Goal: Obtain resource: Download file/media

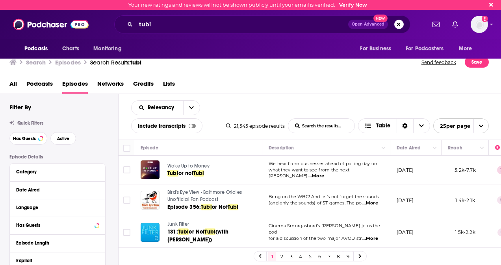
scroll to position [4, 0]
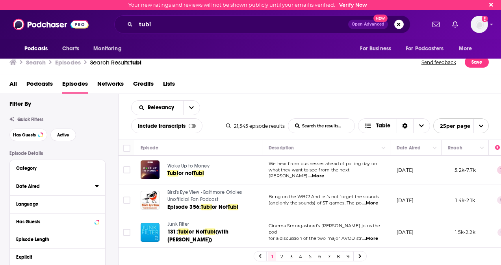
click at [22, 190] on button "Date Aired" at bounding box center [55, 186] width 79 height 10
click at [97, 185] on icon at bounding box center [97, 186] width 4 height 6
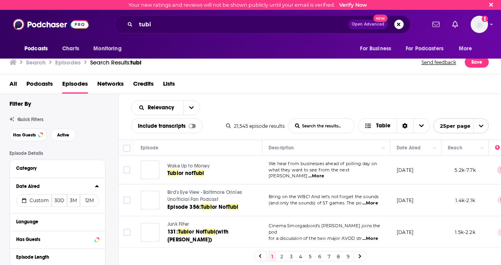
scroll to position [52, 0]
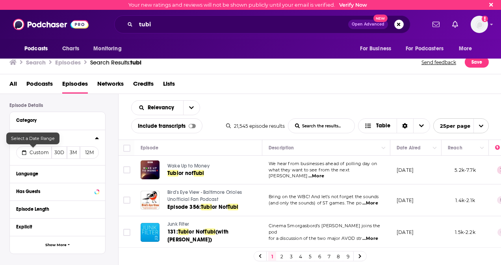
click at [40, 150] on span "Custom" at bounding box center [39, 153] width 19 height 6
select select "7"
select select "2025"
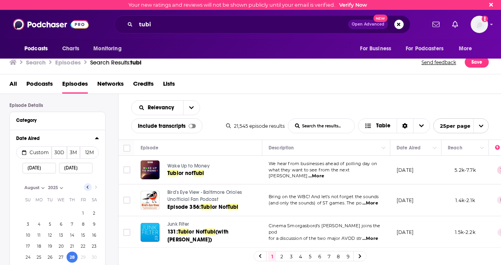
click at [90, 186] on button "Go to previous month" at bounding box center [88, 187] width 8 height 8
select select "6"
click at [49, 213] on button "1" at bounding box center [49, 213] width 11 height 11
type input "07/01/2025"
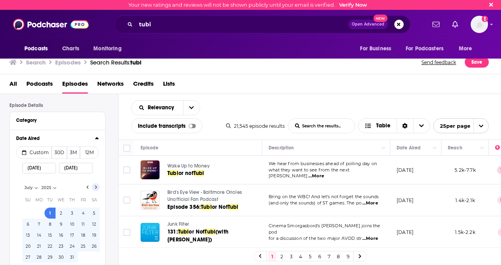
click at [94, 188] on icon "Go to next month" at bounding box center [95, 187] width 3 height 6
select select "7"
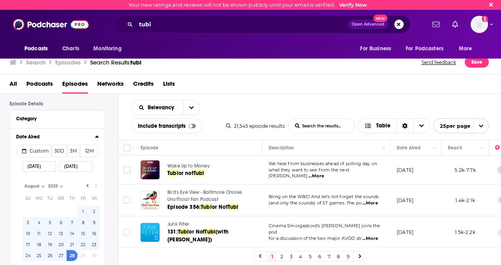
click at [98, 133] on div at bounding box center [97, 137] width 4 height 10
click at [87, 132] on button "Date Aired" at bounding box center [55, 137] width 79 height 10
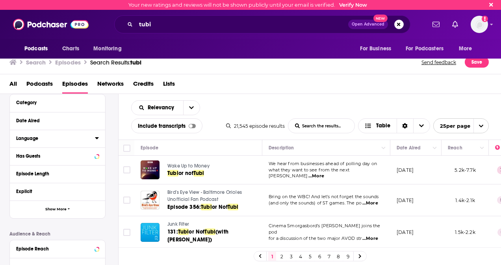
scroll to position [69, 0]
click at [55, 216] on button "Show More" at bounding box center [57, 210] width 95 height 18
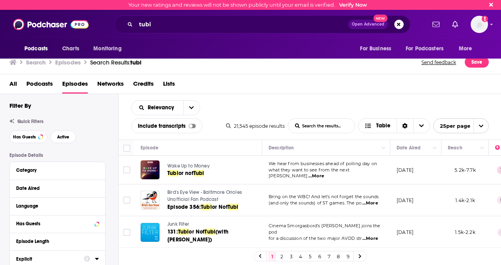
scroll to position [2, 0]
click at [54, 207] on div "Language" at bounding box center [53, 207] width 74 height 6
click at [35, 231] on span "English" at bounding box center [34, 233] width 16 height 6
click at [19, 235] on input "multiSelectOption-en-0" at bounding box center [19, 235] width 0 height 0
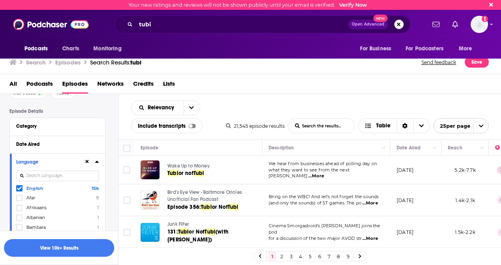
scroll to position [46, 0]
click at [44, 141] on button "Date Aired" at bounding box center [55, 144] width 79 height 10
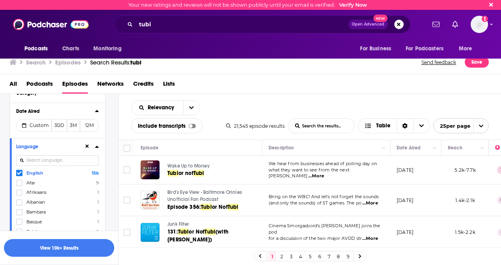
scroll to position [80, 0]
click at [38, 120] on button "Custom" at bounding box center [33, 125] width 35 height 13
select select "7"
select select "2025"
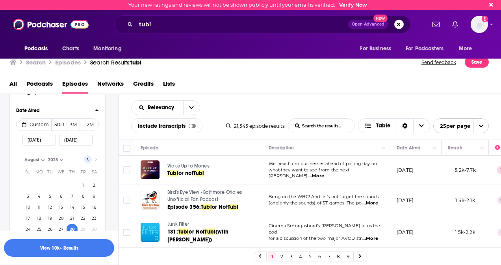
click at [87, 159] on icon "Go to previous month" at bounding box center [87, 159] width 3 height 6
select select "6"
click at [52, 187] on button "1" at bounding box center [49, 185] width 11 height 11
type input "07/01/2025"
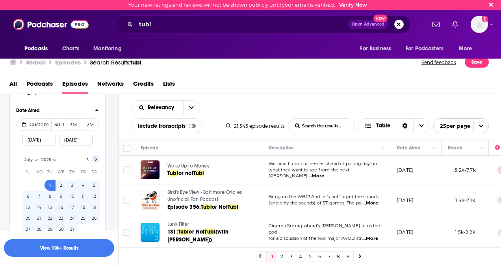
click at [94, 160] on icon "Go to next month" at bounding box center [95, 159] width 3 height 6
select select "7"
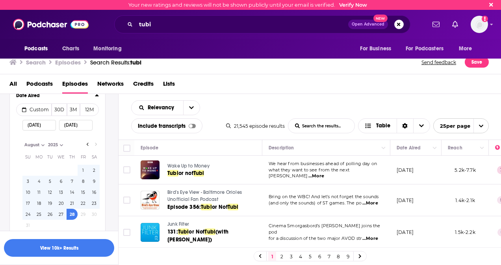
scroll to position [95, 0]
click at [71, 248] on button "View 10k+ Results" at bounding box center [59, 248] width 110 height 18
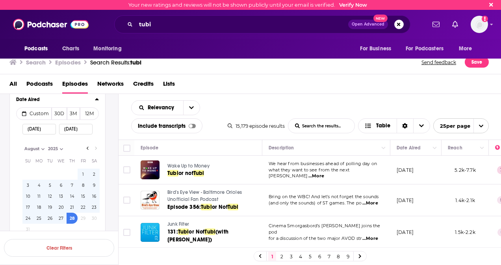
scroll to position [90, 0]
click at [43, 113] on span "Custom" at bounding box center [39, 114] width 19 height 6
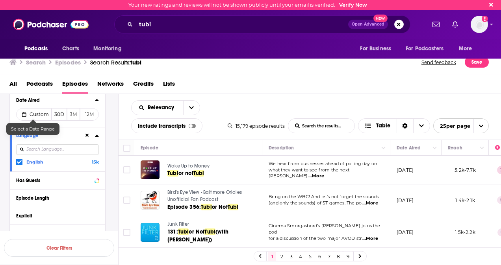
click at [37, 115] on span "Custom" at bounding box center [39, 114] width 19 height 6
select select "6"
select select "2025"
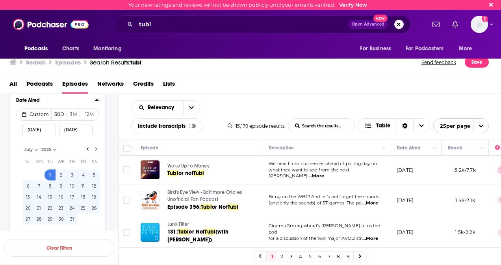
click at [52, 175] on button "1" at bounding box center [49, 175] width 11 height 11
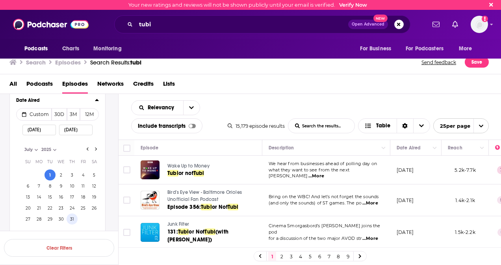
click at [74, 219] on button "31" at bounding box center [72, 219] width 11 height 11
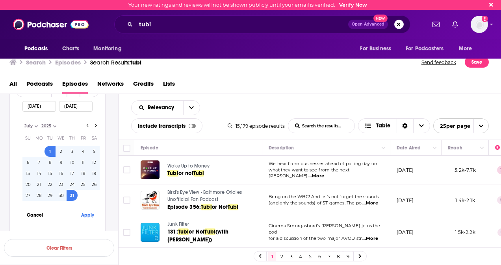
scroll to position [121, 0]
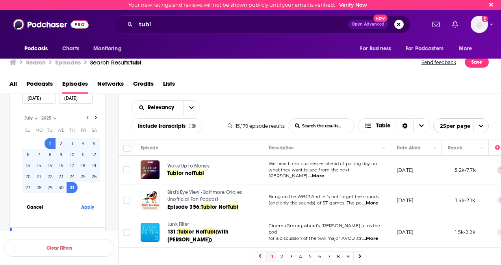
click at [52, 141] on button "1" at bounding box center [49, 143] width 11 height 11
type input "07/01/2025"
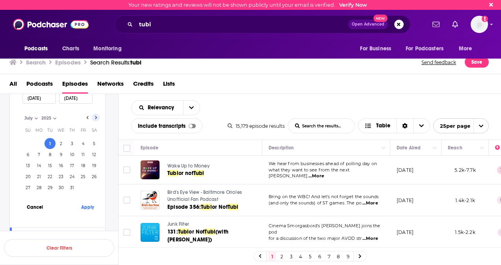
click at [95, 119] on icon "Go to next month" at bounding box center [96, 117] width 2 height 3
select select "7"
click at [62, 187] on button "27" at bounding box center [61, 187] width 11 height 11
type input "08/27/2025"
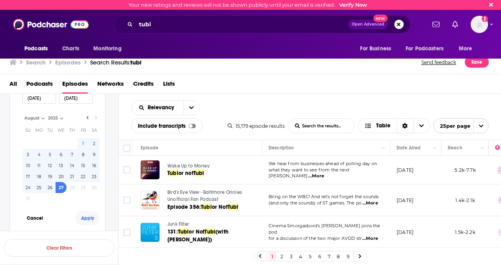
click at [95, 217] on button "Apply" at bounding box center [88, 218] width 24 height 15
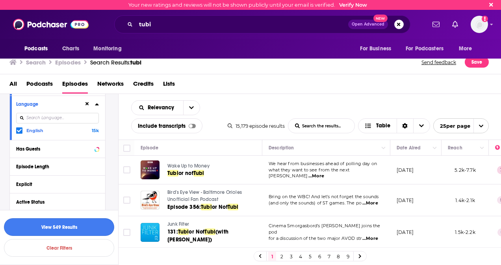
click at [74, 222] on button "View 549 Results" at bounding box center [59, 228] width 110 height 18
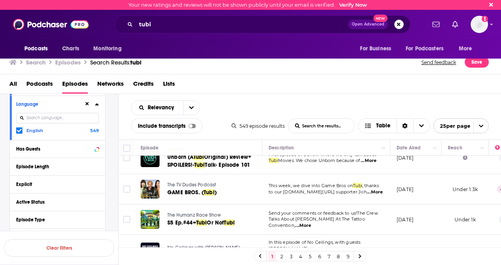
scroll to position [15, 0]
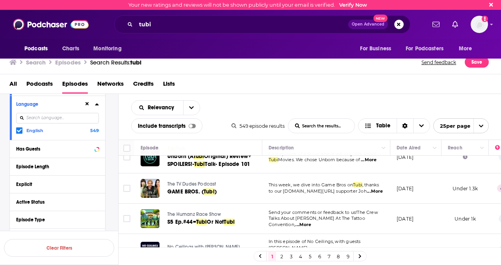
click at [279, 168] on td "First episode of a show where we only talk about Tubi Movies. We chose Unborn b…" at bounding box center [326, 157] width 128 height 33
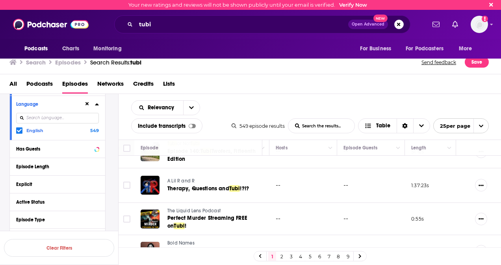
scroll to position [242, 349]
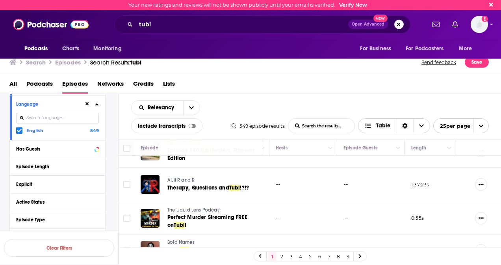
click at [407, 123] on div "Sort Direction" at bounding box center [404, 126] width 17 height 14
click at [408, 123] on div "Sort Direction" at bounding box center [404, 126] width 17 height 14
click at [482, 123] on span "open menu" at bounding box center [480, 126] width 15 height 14
click at [459, 166] on button "100 per page" at bounding box center [460, 166] width 55 height 12
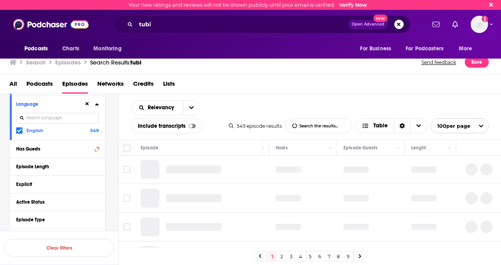
scroll to position [0, 349]
click at [126, 148] on input "Toggle select all" at bounding box center [126, 148] width 7 height 7
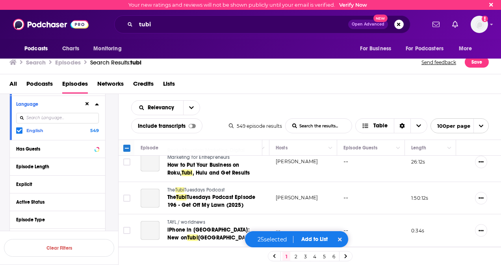
scroll to position [1043, 349]
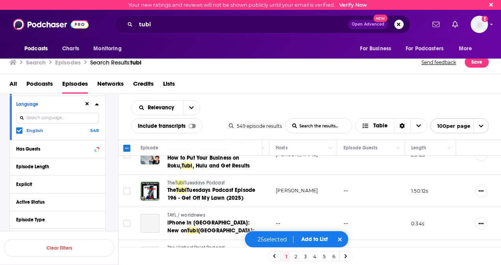
click at [127, 149] on input "Toggle select all" at bounding box center [126, 148] width 7 height 7
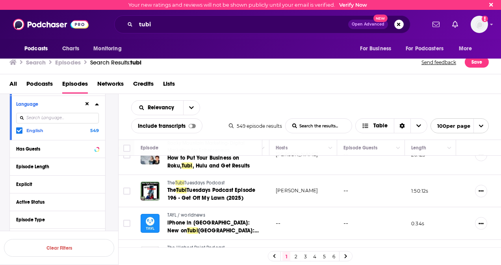
click at [126, 153] on th at bounding box center [127, 148] width 16 height 16
click at [126, 148] on input "Toggle select all" at bounding box center [126, 148] width 7 height 7
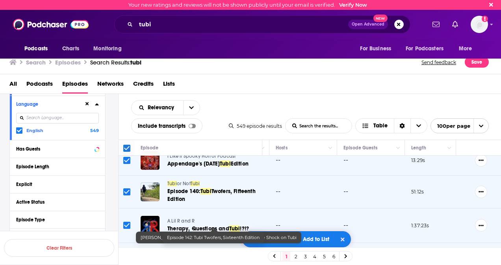
scroll to position [0, 349]
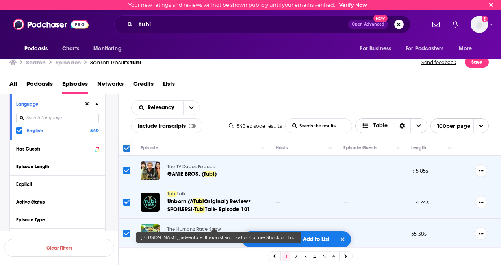
click at [422, 127] on span "Choose View" at bounding box center [418, 126] width 17 height 14
click at [478, 125] on icon "open menu" at bounding box center [480, 126] width 5 height 5
click at [478, 125] on icon "close menu" at bounding box center [480, 126] width 5 height 5
click at [402, 124] on icon "Sort Direction" at bounding box center [402, 127] width 5 height 6
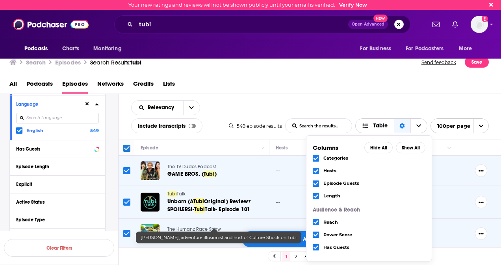
scroll to position [54, 0]
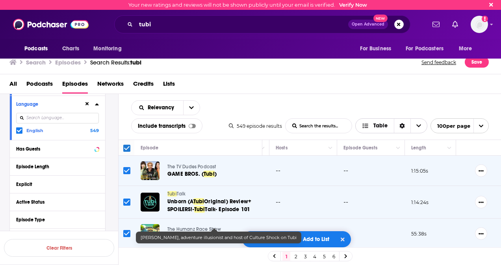
click at [401, 128] on icon "Sort Direction" at bounding box center [402, 126] width 6 height 6
click at [269, 115] on div "Relevancy List Search Input Search the results... Include transcripts Table 549…" at bounding box center [310, 117] width 383 height 46
click at [295, 256] on link "2" at bounding box center [296, 256] width 8 height 9
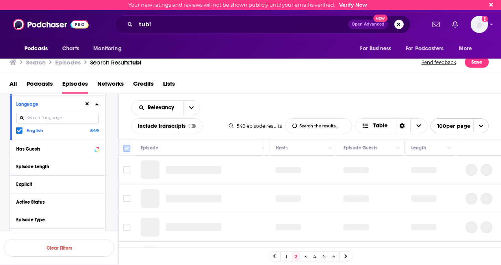
click at [126, 148] on input "Toggle select all" at bounding box center [126, 148] width 7 height 7
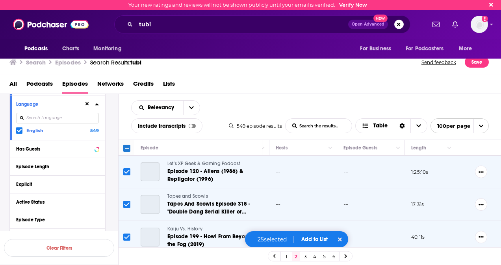
checkbox input "false"
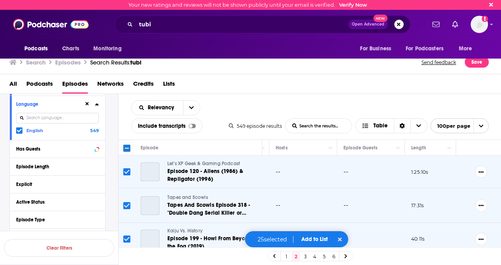
scroll to position [625, 349]
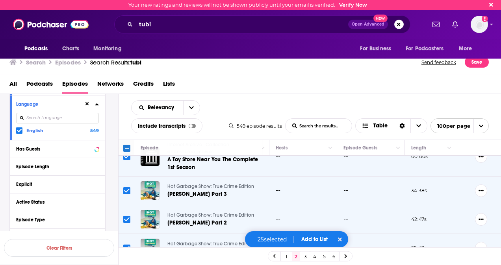
click at [287, 258] on link "1" at bounding box center [286, 256] width 8 height 9
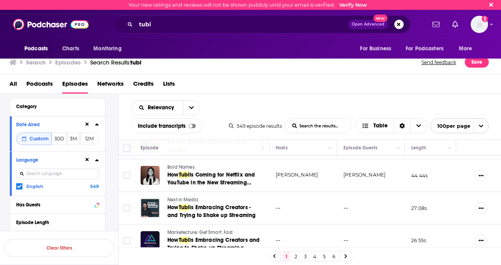
scroll to position [65, 0]
click at [45, 136] on span "Custom" at bounding box center [39, 139] width 19 height 6
select select "6"
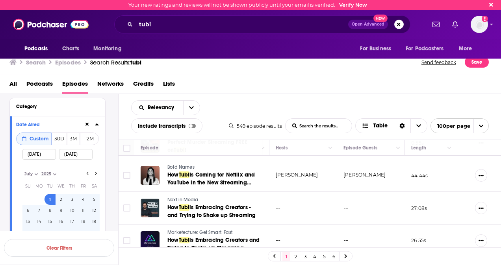
click at [50, 200] on button "1" at bounding box center [49, 199] width 11 height 11
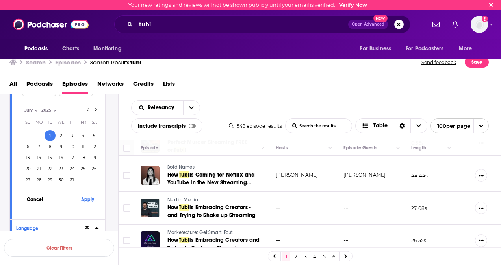
scroll to position [143, 0]
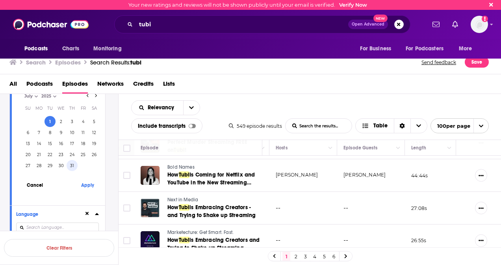
click at [71, 165] on button "31" at bounding box center [72, 165] width 11 height 11
type input "07/31/2025"
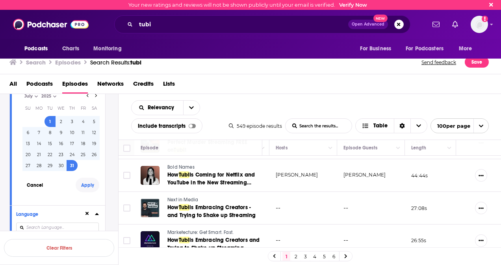
click at [87, 187] on button "Apply" at bounding box center [88, 185] width 24 height 15
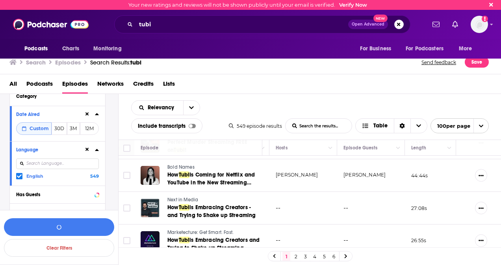
scroll to position [78, 0]
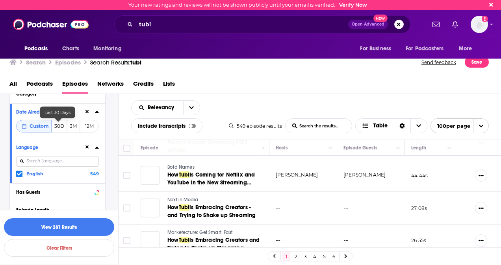
click at [44, 124] on span "Custom" at bounding box center [39, 126] width 19 height 6
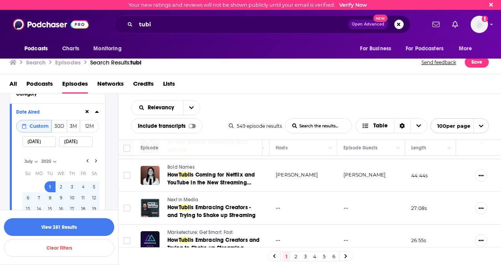
click at [82, 222] on button "View 281 Results" at bounding box center [59, 228] width 110 height 18
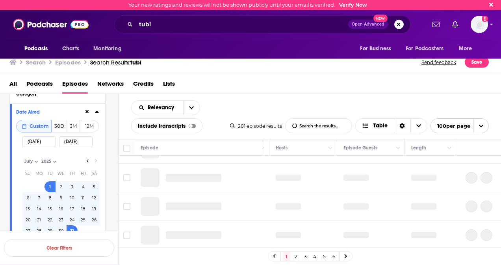
scroll to position [307, 349]
click at [39, 139] on input "07/01/2025" at bounding box center [38, 142] width 33 height 11
click at [76, 140] on input "07/31/2025" at bounding box center [75, 142] width 33 height 11
click at [43, 143] on input "07/01/2025" at bounding box center [38, 142] width 33 height 11
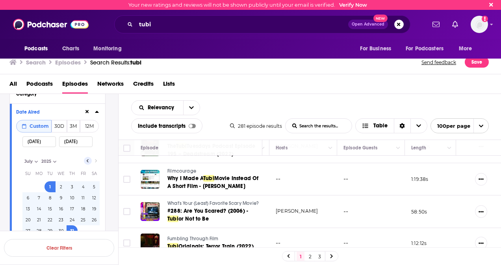
click at [91, 161] on button "Go to previous month" at bounding box center [88, 161] width 8 height 8
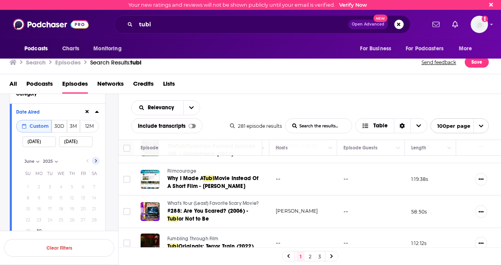
click at [97, 161] on icon "Go to next month" at bounding box center [95, 161] width 3 height 6
select select "6"
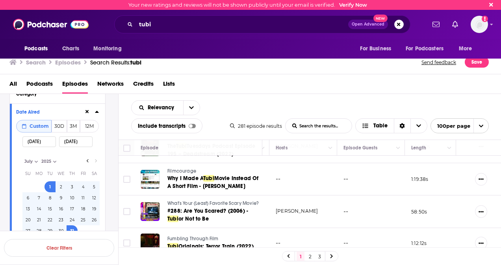
click at [47, 141] on input "07/01/2025" at bounding box center [38, 142] width 33 height 11
click at [63, 127] on button "30D" at bounding box center [59, 126] width 15 height 13
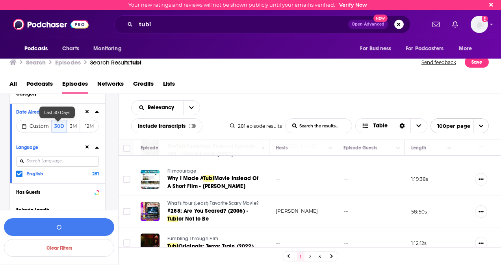
click at [60, 124] on button "30D" at bounding box center [59, 126] width 15 height 13
click at [48, 124] on button "Custom" at bounding box center [33, 126] width 35 height 13
select select "6"
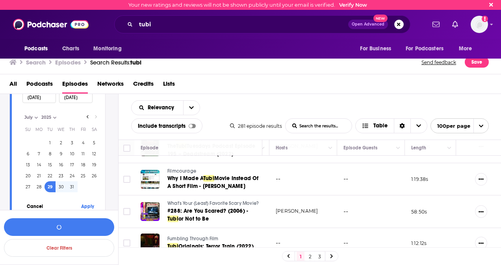
scroll to position [130, 0]
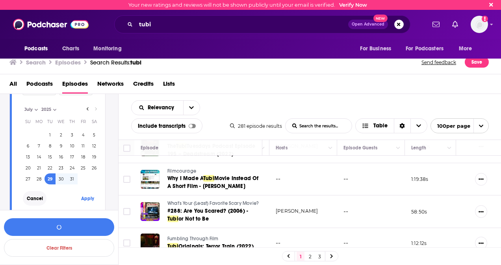
click at [40, 192] on button "Cancel" at bounding box center [35, 198] width 24 height 15
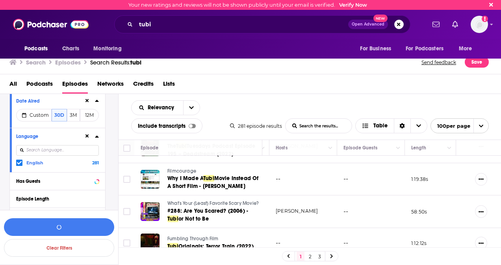
scroll to position [88, 0]
click at [40, 114] on span "Custom" at bounding box center [39, 116] width 19 height 6
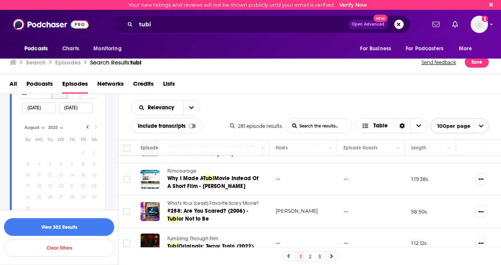
scroll to position [111, 0]
click at [37, 106] on input "08/28/2025" at bounding box center [38, 109] width 33 height 11
type input "08/1/2025"
click at [81, 100] on div "08/28/2025" at bounding box center [75, 109] width 33 height 18
click at [81, 106] on input "08/28/2025" at bounding box center [75, 109] width 33 height 11
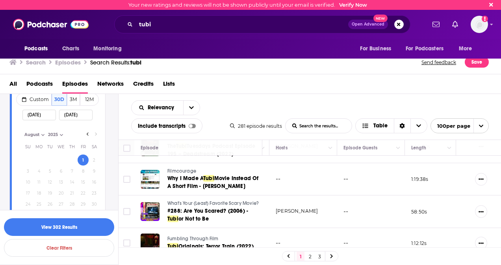
scroll to position [104, 0]
click at [58, 100] on button "30D" at bounding box center [59, 100] width 15 height 13
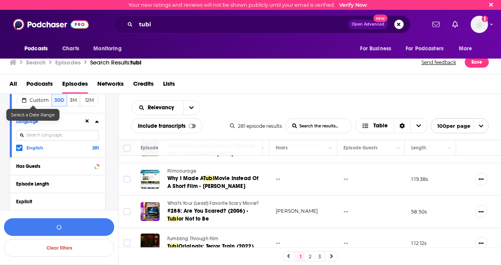
click at [47, 101] on span "Custom" at bounding box center [39, 100] width 19 height 6
select select "6"
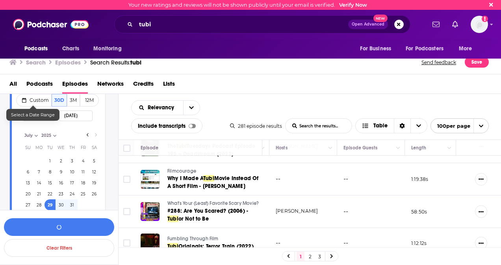
click at [46, 99] on span "Custom" at bounding box center [39, 100] width 19 height 6
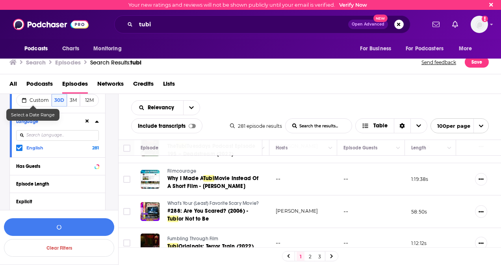
click at [46, 99] on span "Custom" at bounding box center [39, 100] width 19 height 6
click at [46, 95] on button "Custom" at bounding box center [33, 100] width 35 height 13
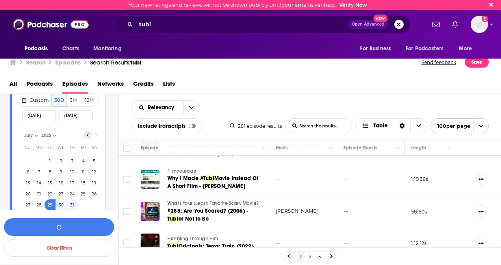
click at [88, 134] on icon "Go to previous month" at bounding box center [87, 135] width 3 height 6
click at [98, 135] on button "Go to next month" at bounding box center [96, 135] width 8 height 8
select select "6"
click at [31, 114] on input "07/29/2025" at bounding box center [38, 116] width 33 height 11
click at [67, 117] on input "08/28/2025" at bounding box center [75, 116] width 33 height 11
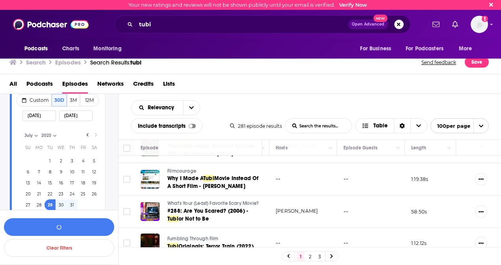
click at [67, 117] on input "08/28/2025" at bounding box center [75, 116] width 33 height 11
click at [43, 115] on input "07/29/2025" at bounding box center [38, 116] width 33 height 11
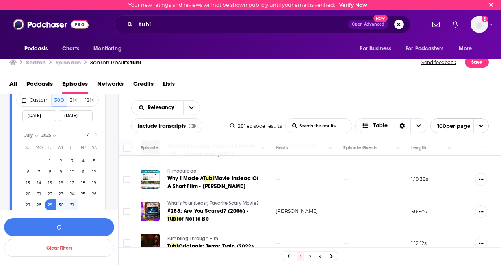
paste input "8/28"
type input "08/28/2025"
select select "5"
drag, startPoint x: 38, startPoint y: 115, endPoint x: 34, endPoint y: 115, distance: 4.0
click at [34, 115] on input "08/28/2025" at bounding box center [38, 116] width 33 height 11
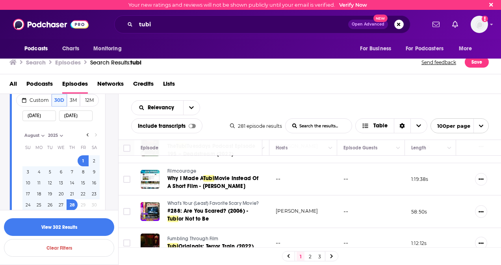
scroll to position [125, 0]
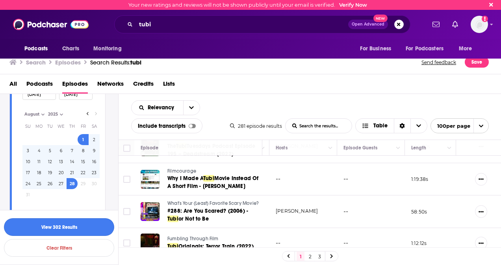
type input "08/01/2025"
click at [90, 227] on button "View 302 Results" at bounding box center [59, 228] width 110 height 18
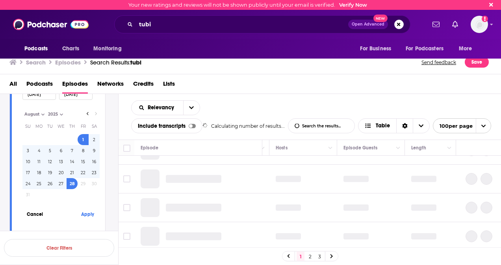
select select "7"
click at [87, 215] on button "Apply" at bounding box center [88, 214] width 24 height 15
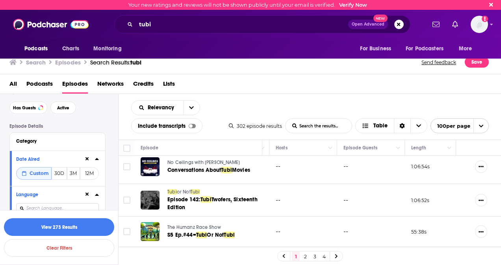
scroll to position [7, 349]
click at [382, 124] on span "Table" at bounding box center [380, 126] width 14 height 6
click at [402, 125] on icon "Sort Direction" at bounding box center [402, 127] width 5 height 6
click at [481, 128] on icon "open menu" at bounding box center [480, 126] width 5 height 5
click at [481, 128] on icon "close menu" at bounding box center [480, 126] width 5 height 5
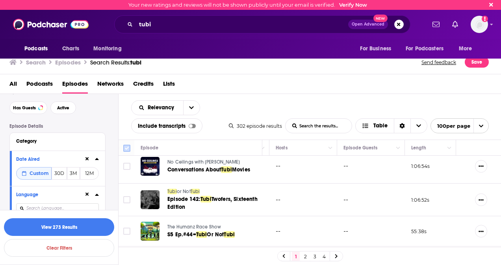
click at [127, 145] on input "Toggle select all" at bounding box center [126, 148] width 7 height 7
checkbox input "true"
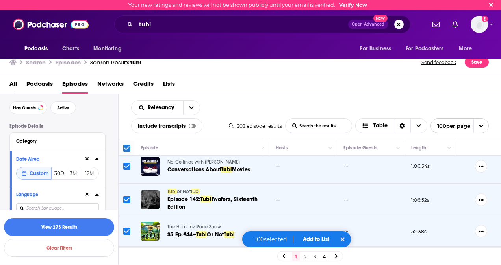
click at [313, 240] on span "Add to List" at bounding box center [316, 239] width 26 height 7
click at [314, 209] on button "Add Episodes" at bounding box center [311, 210] width 43 height 15
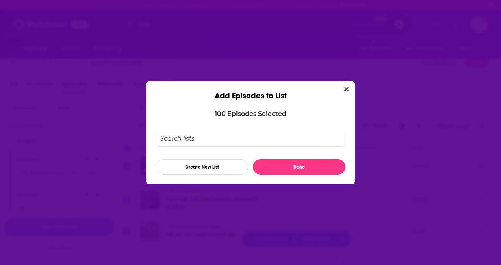
click at [242, 134] on input "Add Episode To List" at bounding box center [251, 139] width 190 height 16
click at [215, 163] on button "Create New List" at bounding box center [202, 166] width 93 height 15
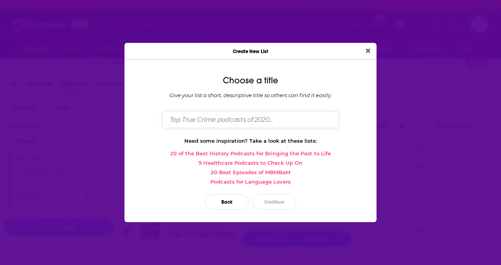
click at [217, 124] on input "Dialog" at bounding box center [250, 119] width 176 height 17
type input "[PERSON_NAME] mentions"
click at [268, 195] on button "Continue" at bounding box center [274, 201] width 44 height 15
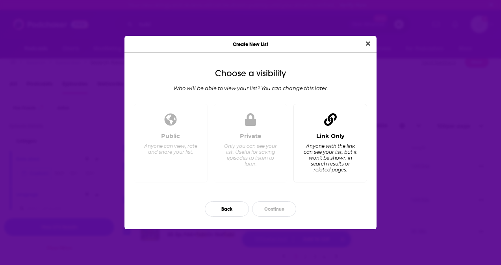
click at [336, 167] on div "Anyone with the link can see your list, but it won't be shown in search results…" at bounding box center [330, 158] width 54 height 30
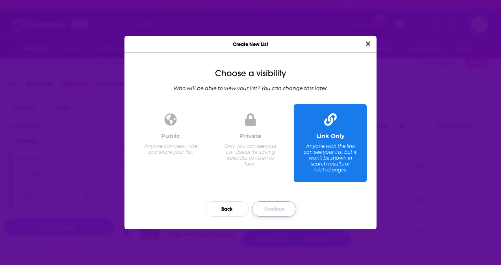
click at [276, 211] on button "Continue" at bounding box center [274, 209] width 44 height 15
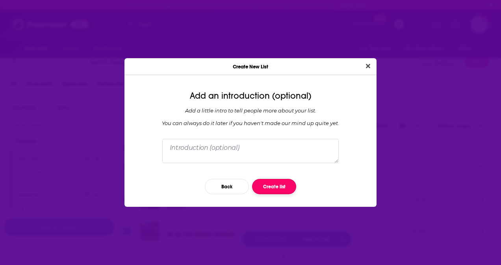
click at [274, 186] on button "Create list" at bounding box center [274, 186] width 44 height 15
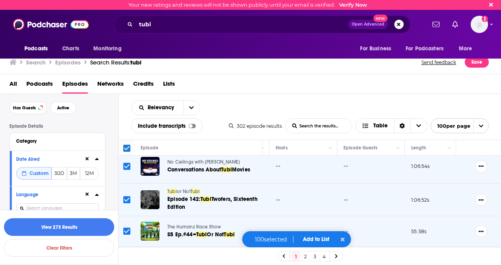
click at [311, 265] on html "Your new ratings and reviews will not be shown publicly until your email is ver…" at bounding box center [250, 132] width 501 height 265
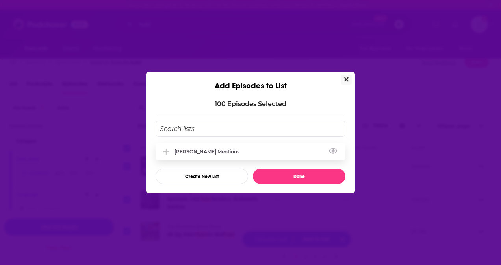
click at [231, 150] on div "[PERSON_NAME] mentions" at bounding box center [251, 151] width 190 height 17
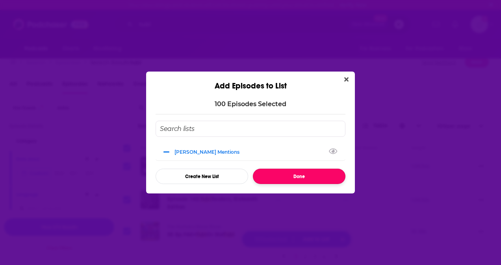
click at [273, 172] on button "Done" at bounding box center [299, 176] width 93 height 15
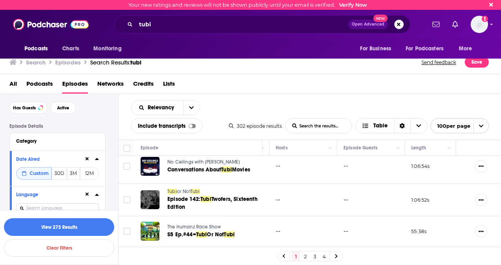
click at [305, 255] on link "2" at bounding box center [305, 256] width 8 height 9
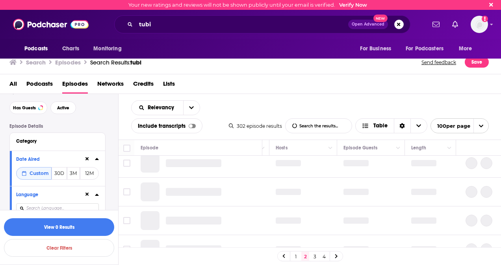
scroll to position [0, 349]
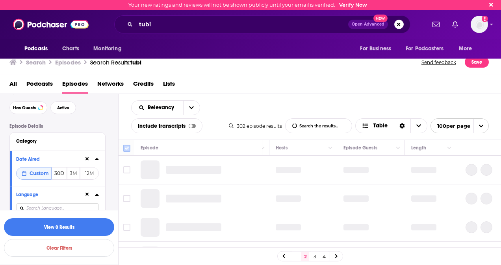
click at [128, 149] on input "Toggle select all" at bounding box center [126, 148] width 7 height 7
checkbox input "true"
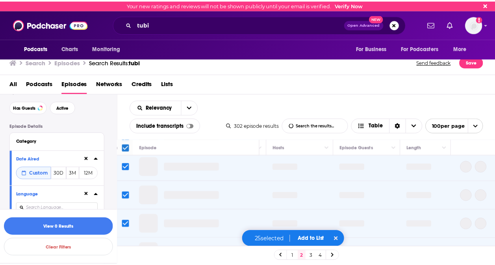
scroll to position [511, 349]
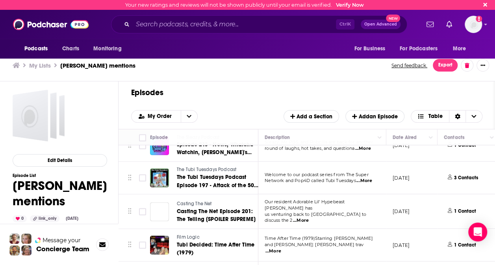
scroll to position [2, 0]
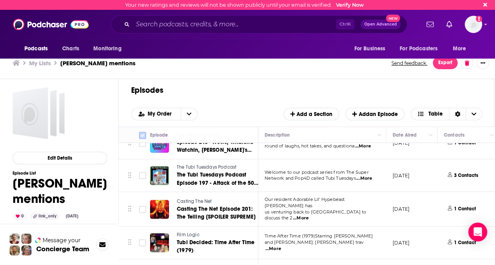
click at [141, 135] on input "Toggle select all" at bounding box center [142, 135] width 7 height 7
checkbox input "true"
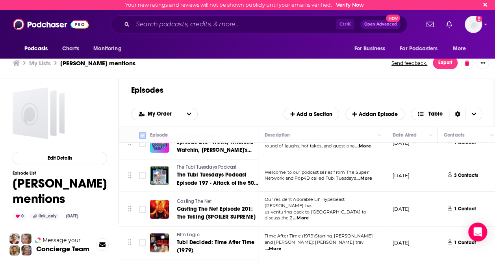
checkbox input "true"
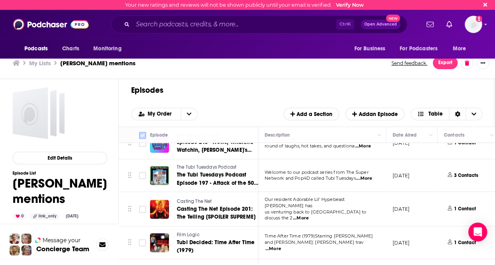
checkbox input "true"
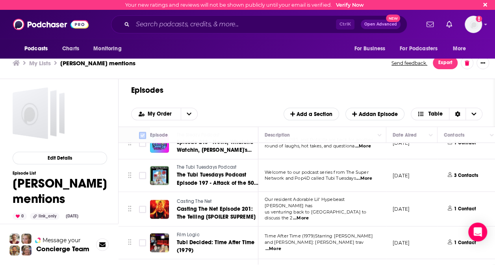
checkbox input "true"
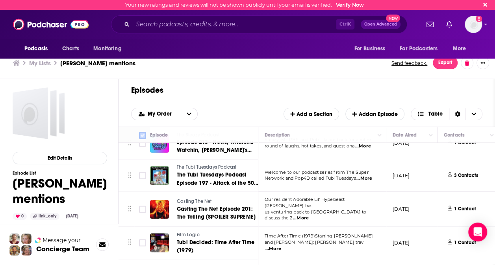
checkbox input "true"
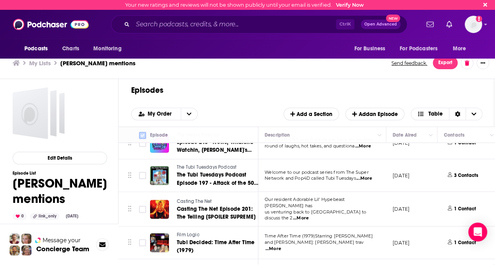
checkbox input "true"
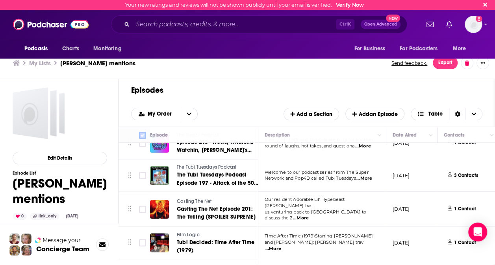
checkbox input "true"
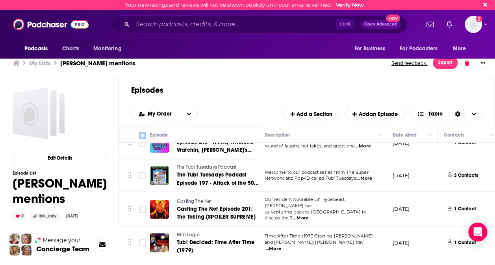
checkbox input "true"
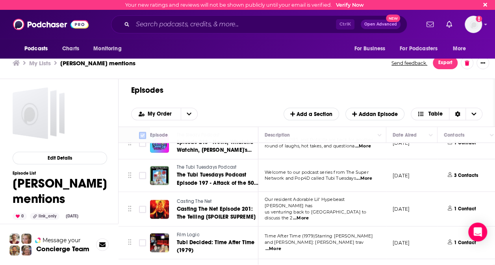
checkbox input "true"
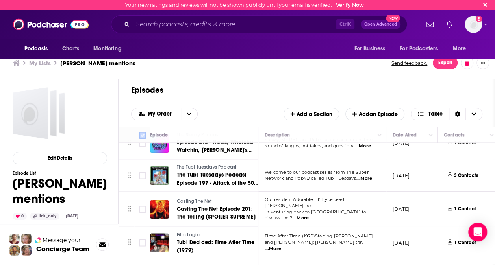
checkbox input "true"
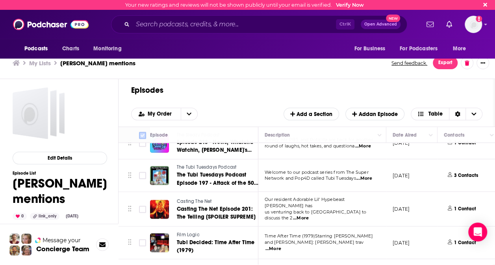
checkbox input "true"
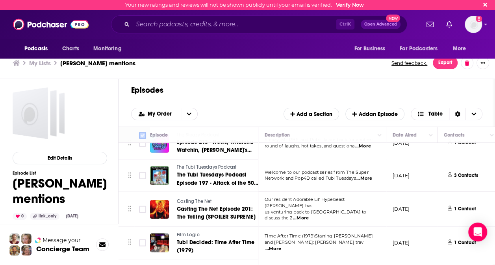
checkbox input "true"
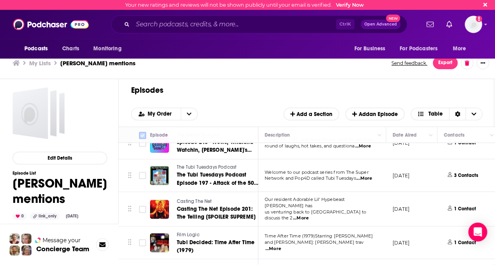
checkbox input "true"
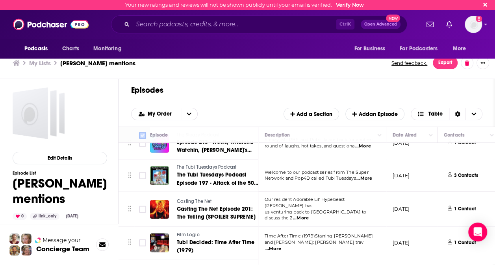
checkbox input "true"
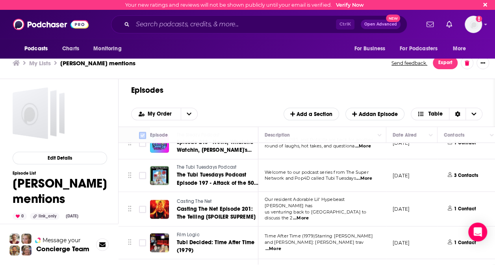
checkbox input "true"
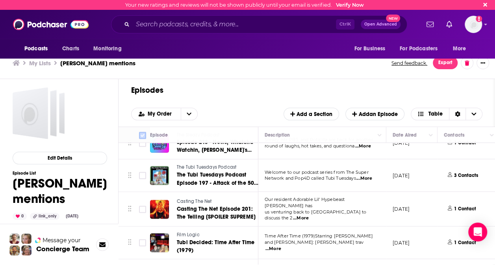
checkbox input "true"
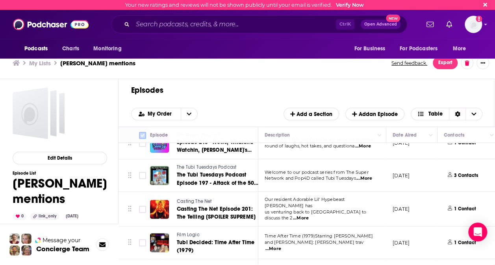
checkbox input "true"
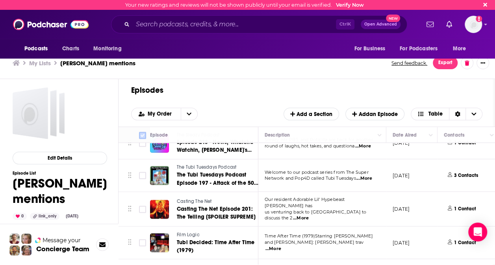
checkbox input "true"
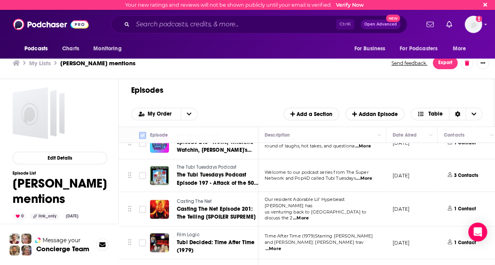
checkbox input "true"
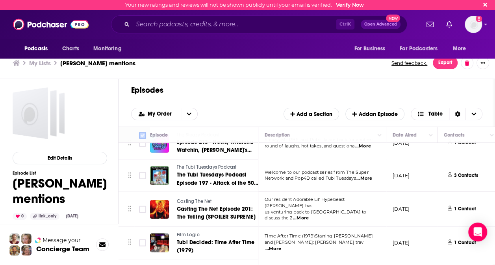
checkbox input "true"
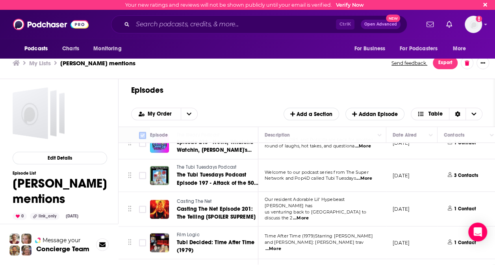
checkbox input "true"
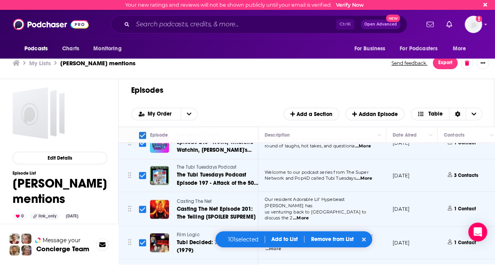
click at [291, 239] on button "Add to List" at bounding box center [284, 239] width 39 height 7
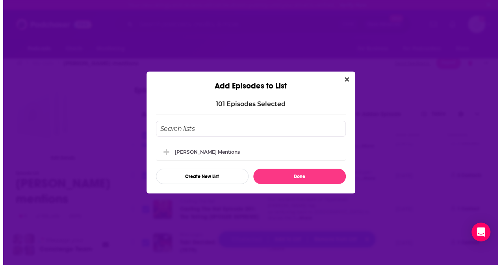
scroll to position [0, 0]
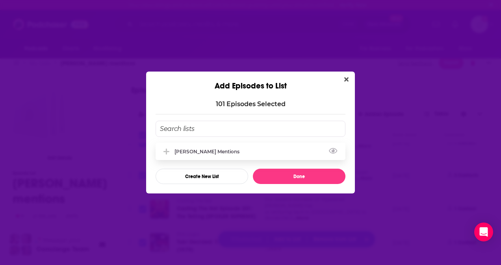
click at [200, 150] on div "[PERSON_NAME] mentions" at bounding box center [209, 152] width 70 height 6
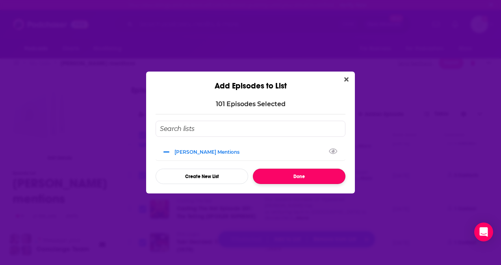
click at [287, 178] on button "Done" at bounding box center [299, 176] width 93 height 15
checkbox input "false"
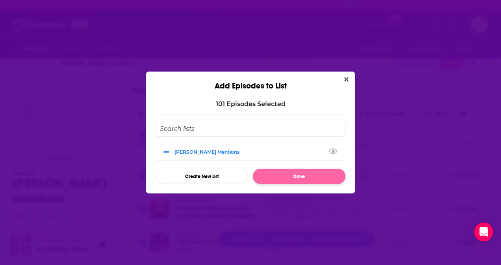
checkbox input "false"
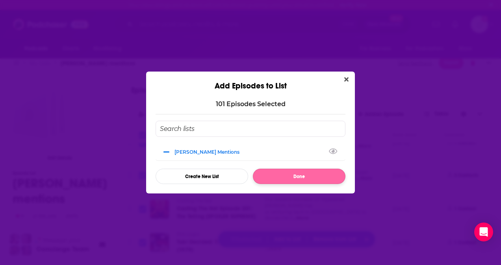
checkbox input "false"
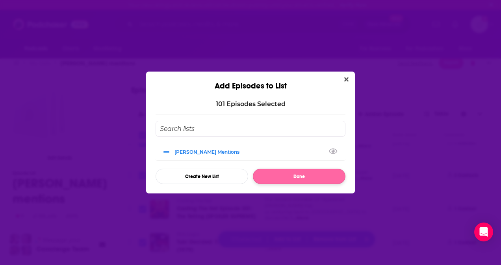
checkbox input "false"
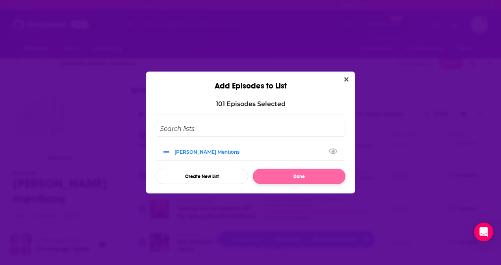
checkbox input "false"
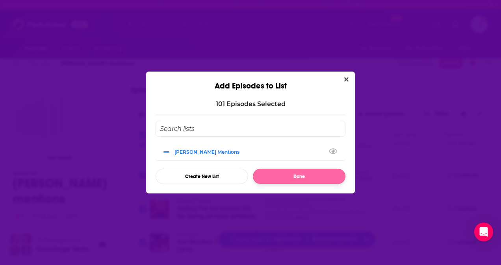
checkbox input "false"
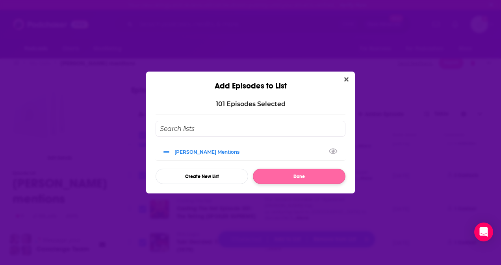
checkbox input "false"
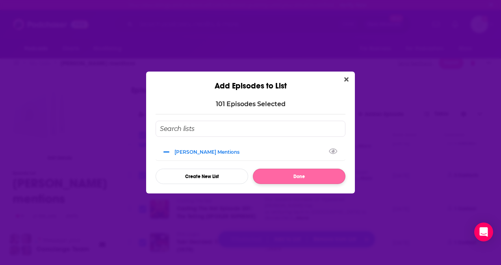
checkbox input "false"
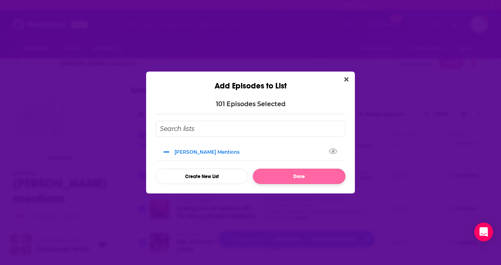
checkbox input "false"
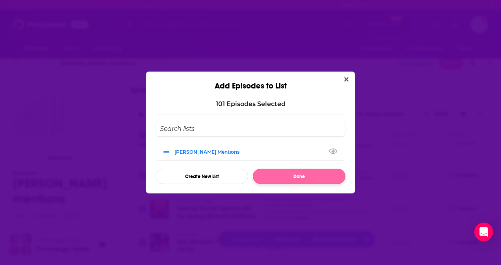
checkbox input "false"
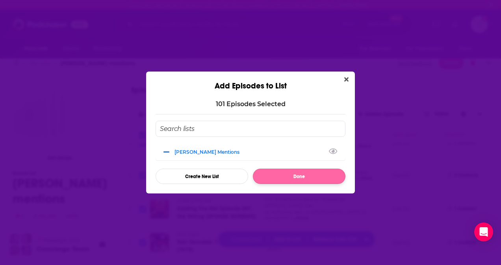
checkbox input "false"
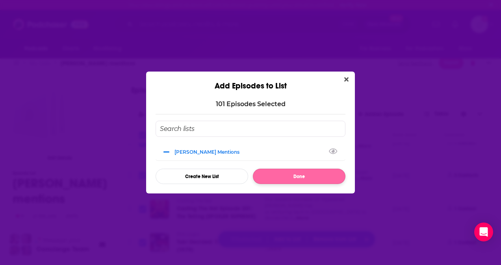
checkbox input "false"
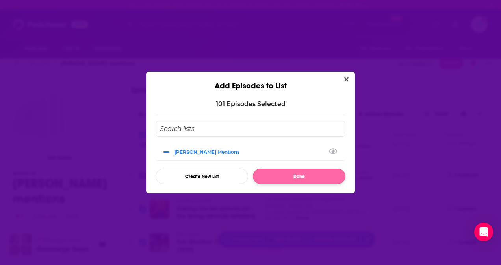
checkbox input "false"
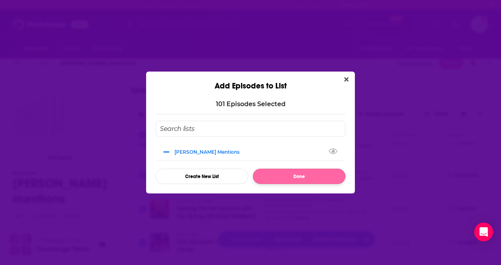
checkbox input "false"
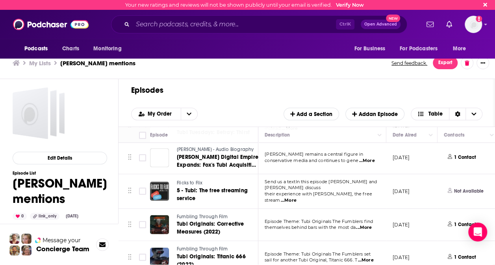
scroll to position [325, 0]
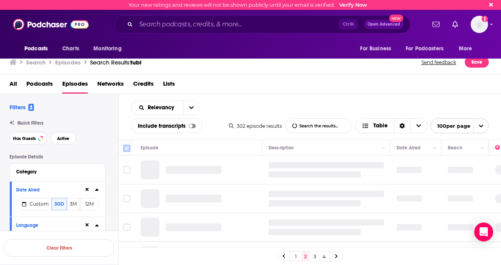
click at [126, 150] on input "Toggle select all" at bounding box center [126, 148] width 7 height 7
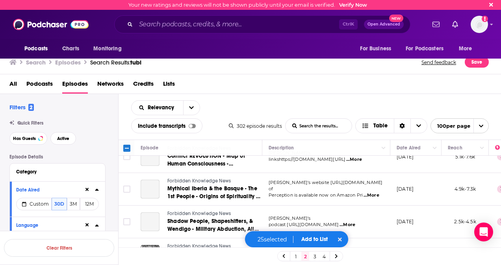
scroll to position [1713, 0]
click at [128, 145] on input "Toggle select all" at bounding box center [126, 148] width 7 height 7
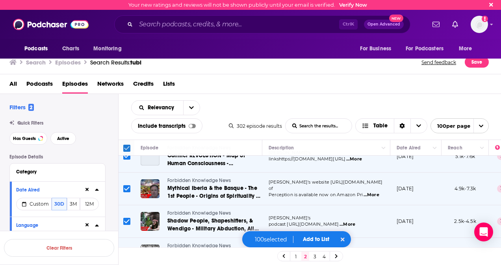
click at [128, 147] on input "Toggle select all" at bounding box center [126, 148] width 7 height 7
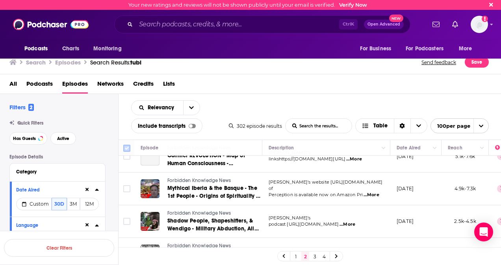
click at [128, 147] on input "Toggle select all" at bounding box center [126, 148] width 7 height 7
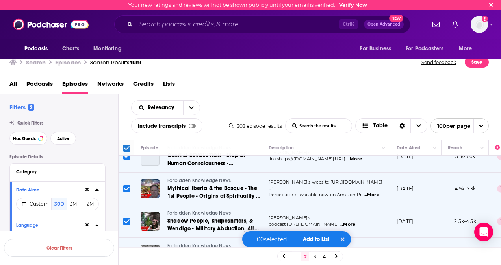
click at [313, 240] on span "Add to List" at bounding box center [316, 239] width 26 height 7
click at [314, 209] on button "Add Episodes" at bounding box center [311, 210] width 43 height 15
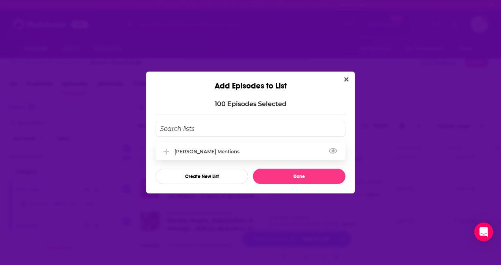
click at [209, 148] on div "[PERSON_NAME] mentions" at bounding box center [251, 151] width 190 height 17
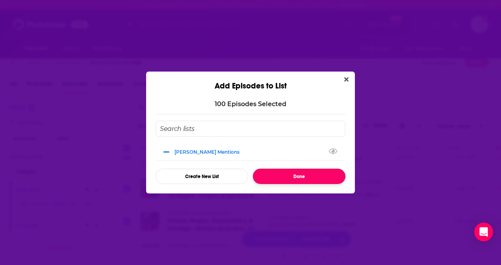
drag, startPoint x: 301, startPoint y: 177, endPoint x: 291, endPoint y: 176, distance: 9.9
click at [291, 176] on button "Done" at bounding box center [299, 176] width 93 height 15
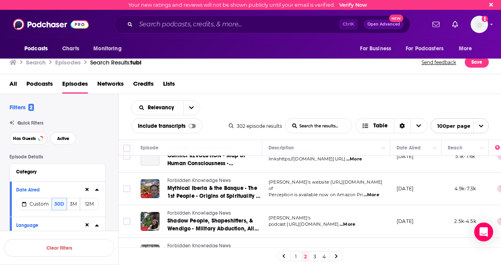
click at [315, 257] on link "3" at bounding box center [315, 256] width 8 height 9
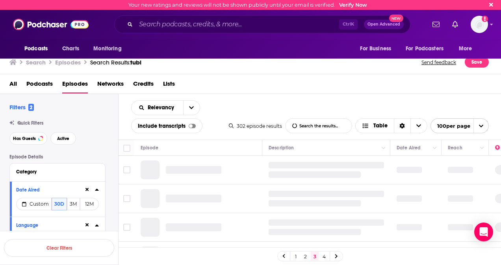
scroll to position [625, 0]
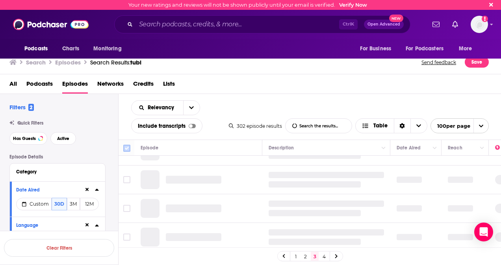
click at [126, 146] on input "Toggle select all" at bounding box center [126, 148] width 7 height 7
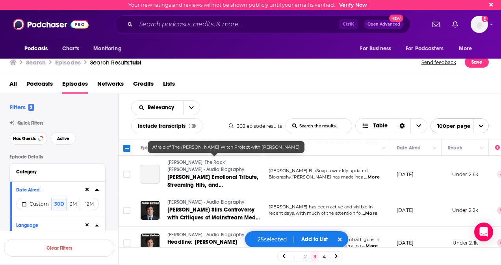
scroll to position [2470, 0]
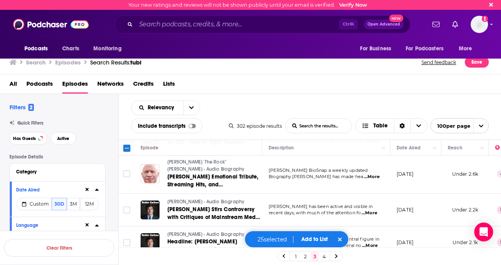
click at [126, 147] on input "Toggle select all" at bounding box center [126, 148] width 7 height 7
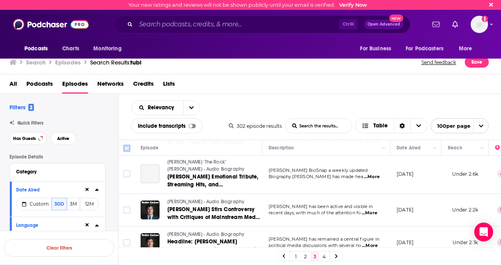
click at [126, 147] on input "Toggle select all" at bounding box center [126, 148] width 7 height 7
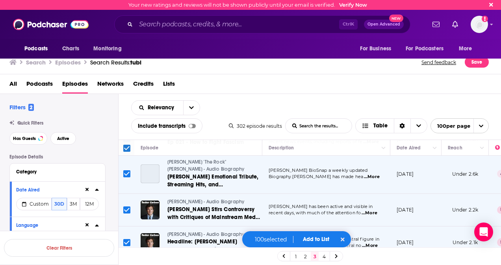
click at [322, 241] on span "Add to List" at bounding box center [316, 239] width 26 height 7
click at [305, 207] on button "Add Episodes" at bounding box center [311, 210] width 43 height 15
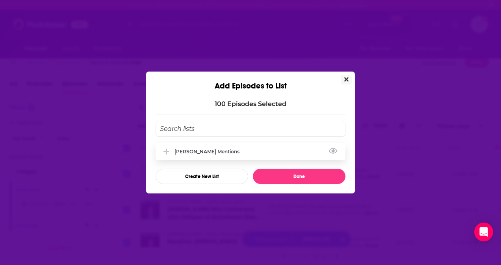
click at [206, 149] on div "[PERSON_NAME] mentions" at bounding box center [209, 152] width 70 height 6
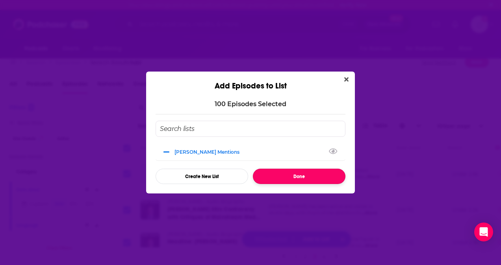
click at [310, 180] on button "Done" at bounding box center [299, 176] width 93 height 15
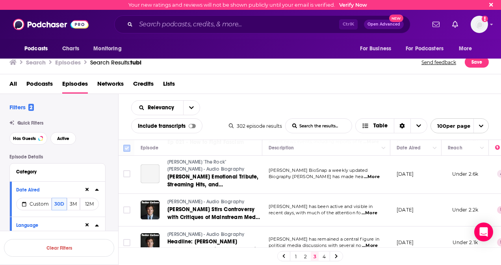
click at [126, 147] on input "Toggle select all" at bounding box center [126, 148] width 7 height 7
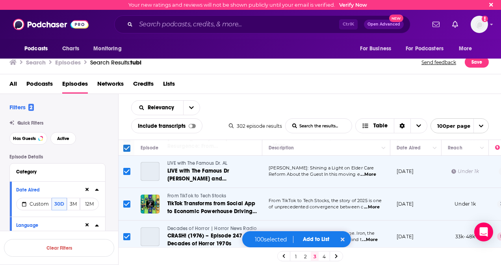
scroll to position [3211, 0]
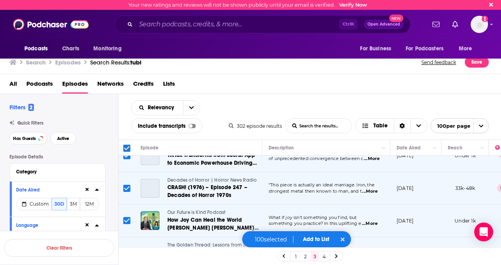
click at [324, 257] on link "4" at bounding box center [324, 256] width 8 height 9
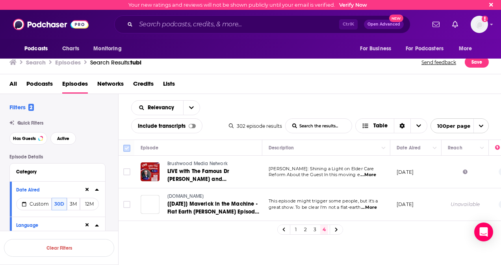
click at [125, 148] on input "Toggle select all" at bounding box center [126, 148] width 7 height 7
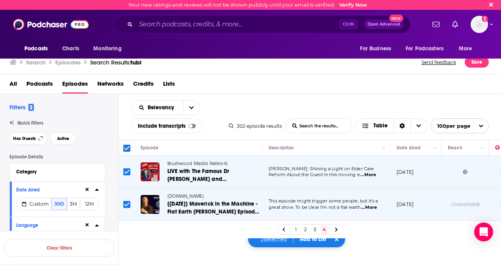
click at [308, 248] on div "2 selected Add to List" at bounding box center [297, 239] width 98 height 17
click at [315, 231] on link "3" at bounding box center [315, 229] width 8 height 9
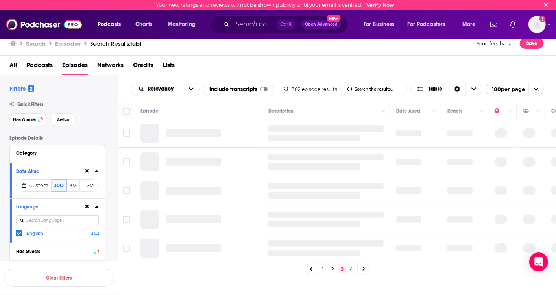
click at [350, 265] on link "4" at bounding box center [352, 268] width 8 height 9
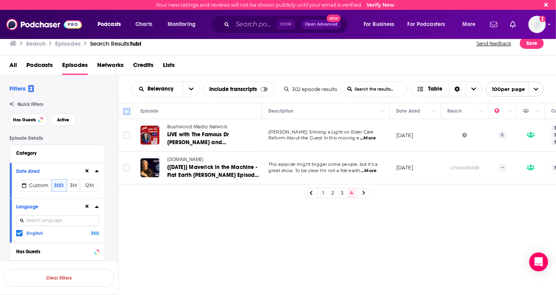
click at [127, 110] on input "Toggle select all" at bounding box center [126, 111] width 7 height 7
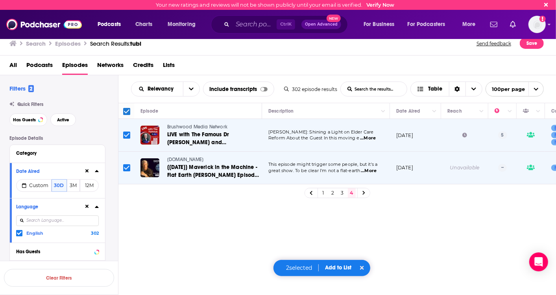
click at [339, 265] on span "Add to List" at bounding box center [338, 267] width 26 height 7
click at [337, 239] on button "Add Episodes" at bounding box center [333, 238] width 43 height 15
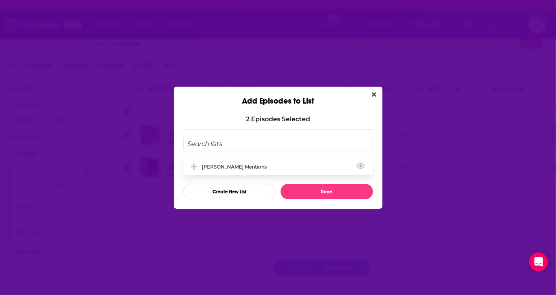
click at [239, 169] on div "[PERSON_NAME] mentions" at bounding box center [237, 167] width 70 height 6
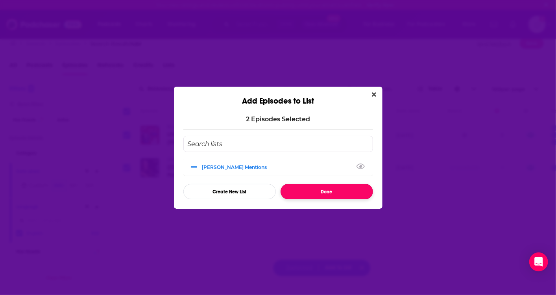
click at [334, 193] on button "Done" at bounding box center [327, 191] width 93 height 15
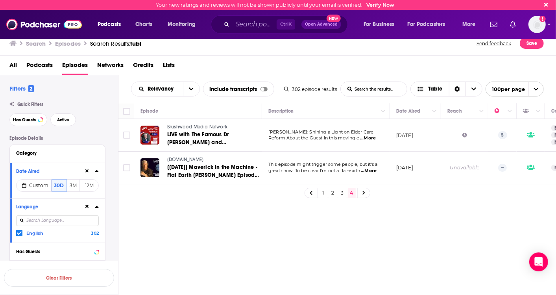
click at [175, 67] on span "Lists" at bounding box center [169, 67] width 12 height 16
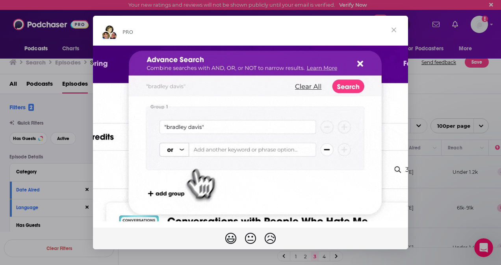
click at [469, 147] on div "Intercom messenger" at bounding box center [250, 132] width 501 height 265
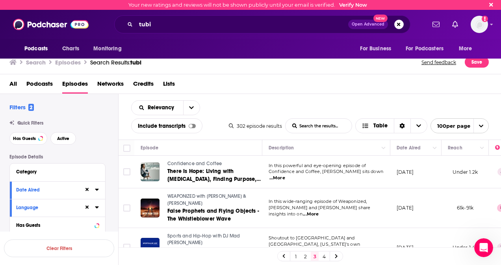
click at [173, 84] on span "Lists" at bounding box center [169, 86] width 12 height 16
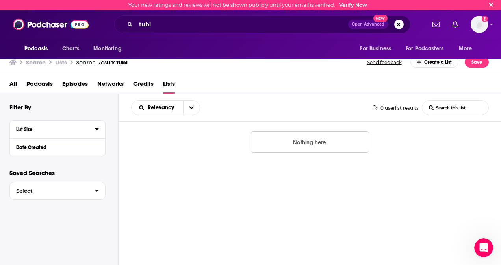
click at [56, 130] on div "List Size" at bounding box center [53, 130] width 74 height 6
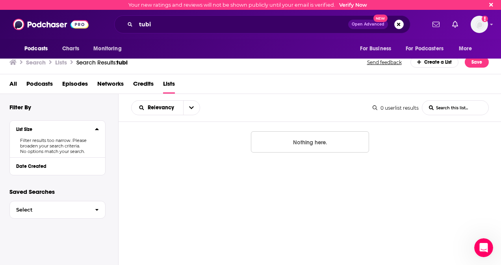
click at [169, 83] on span "Lists" at bounding box center [169, 86] width 12 height 16
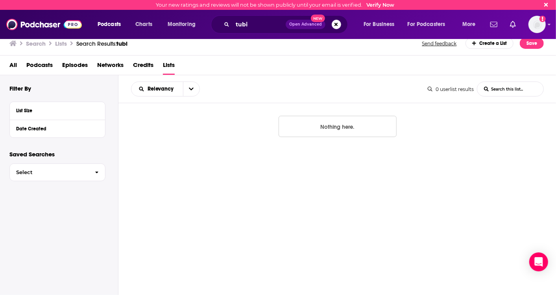
click at [165, 67] on span "Lists" at bounding box center [169, 67] width 12 height 16
click at [60, 44] on h3 "Lists" at bounding box center [61, 43] width 12 height 7
click at [63, 43] on h3 "Lists" at bounding box center [61, 43] width 12 height 7
click at [171, 66] on span "Lists" at bounding box center [169, 67] width 12 height 16
click at [120, 24] on span "Podcasts" at bounding box center [109, 24] width 23 height 11
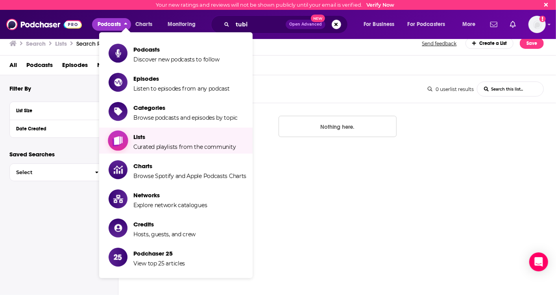
click at [150, 139] on span "Lists" at bounding box center [184, 136] width 102 height 7
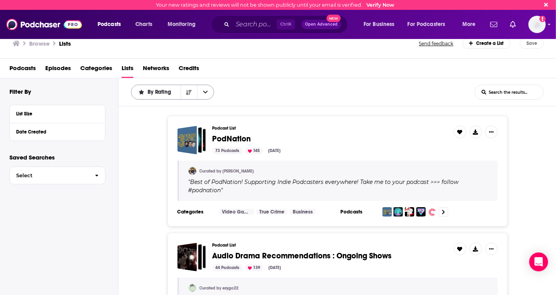
click at [204, 92] on icon "open menu" at bounding box center [205, 92] width 5 height 3
click at [204, 92] on icon "close menu" at bounding box center [205, 92] width 5 height 6
click at [98, 170] on span "button" at bounding box center [97, 175] width 17 height 17
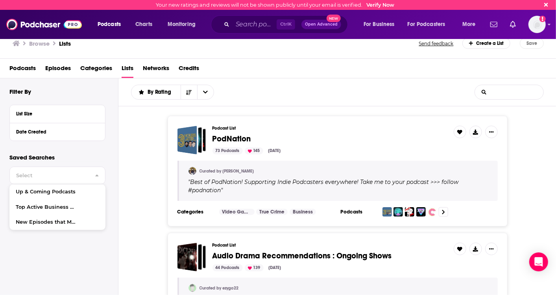
click at [500, 92] on input "List Search Input" at bounding box center [509, 92] width 69 height 14
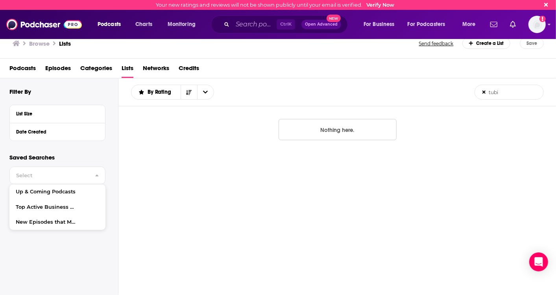
type input "tubi"
click at [60, 65] on span "Episodes" at bounding box center [58, 70] width 26 height 16
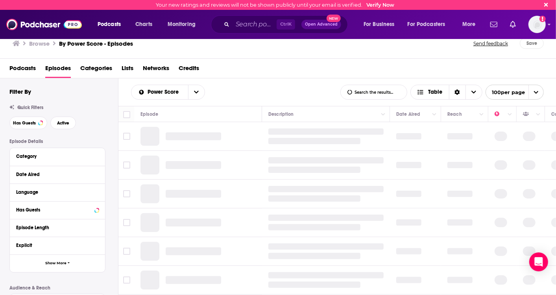
scroll to position [145, 0]
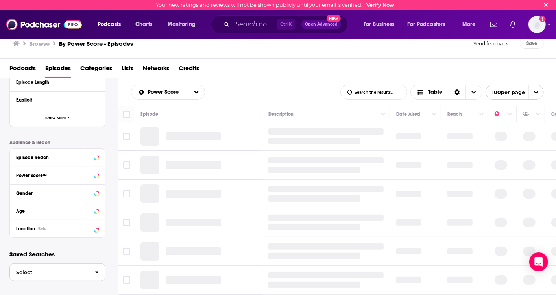
click at [67, 265] on span "Select" at bounding box center [49, 272] width 79 height 5
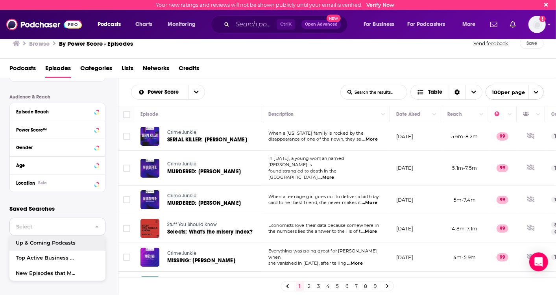
scroll to position [0, 0]
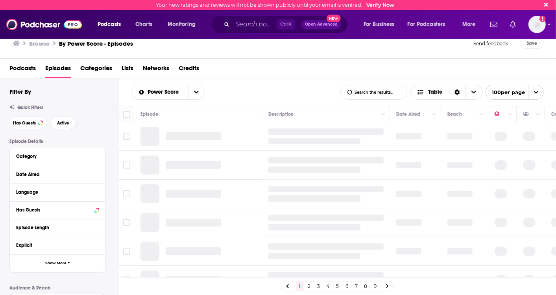
click at [188, 70] on span "Credits" at bounding box center [189, 70] width 20 height 16
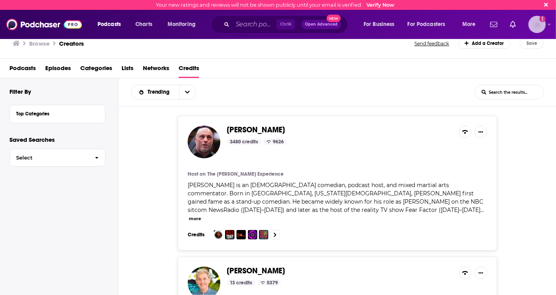
click at [538, 23] on img "Logged in as JohnMorrisZeno" at bounding box center [537, 24] width 17 height 17
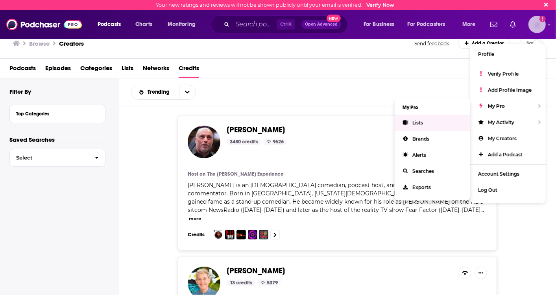
click at [426, 121] on link "Lists" at bounding box center [433, 123] width 76 height 16
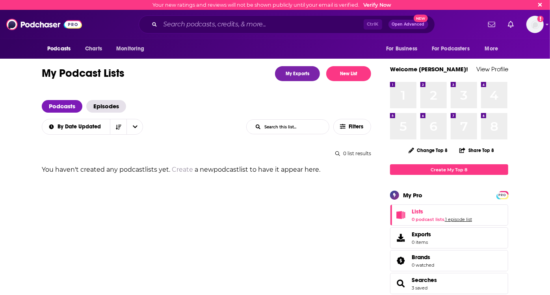
click at [457, 217] on link "1 episode list" at bounding box center [458, 220] width 27 height 6
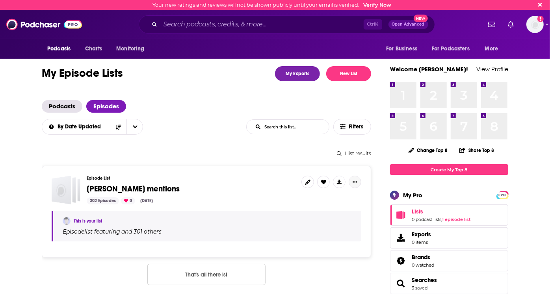
click at [353, 176] on button "Show More Button" at bounding box center [354, 182] width 13 height 13
click at [301, 224] on button "Share" at bounding box center [329, 225] width 76 height 15
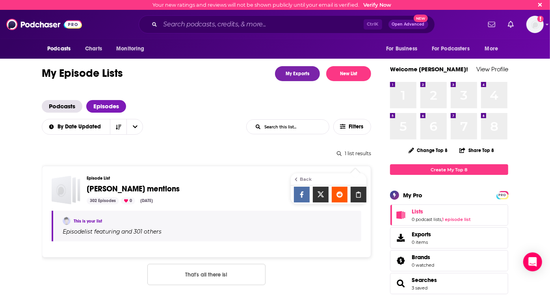
click at [363, 193] on icon "Show additional menu" at bounding box center [358, 194] width 16 height 6
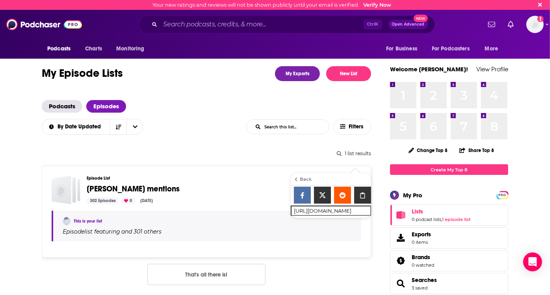
drag, startPoint x: 363, startPoint y: 193, endPoint x: 338, endPoint y: 224, distance: 40.0
click at [339, 180] on icon "Show More Button" at bounding box center [339, 182] width 5 height 5
click at [336, 178] on button "Export Episodes" at bounding box center [327, 180] width 47 height 15
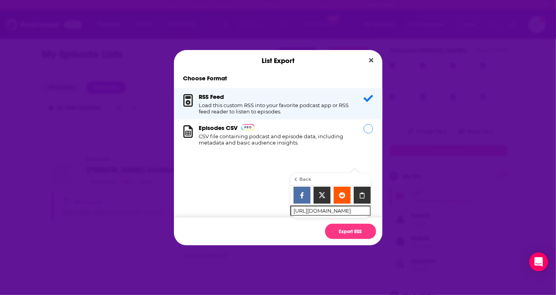
click at [330, 130] on div "Episodes CSV CSV file containing podcast and episode data, including metadata a…" at bounding box center [276, 135] width 155 height 22
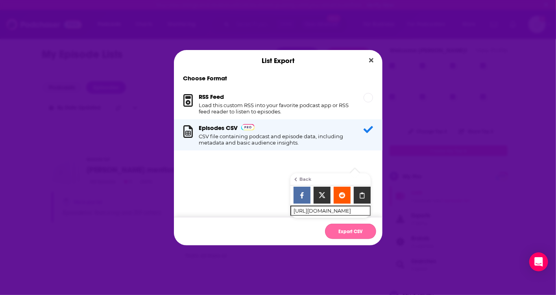
click at [362, 228] on button "Export CSV" at bounding box center [350, 231] width 51 height 15
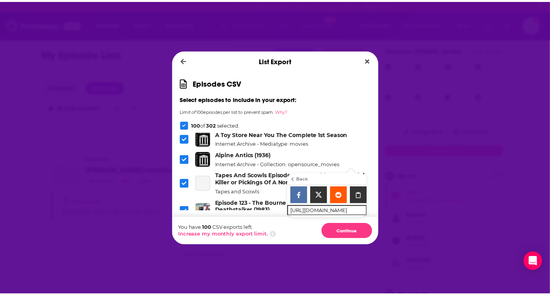
scroll to position [1333, 0]
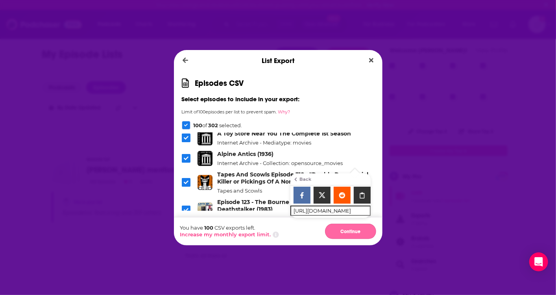
click at [339, 232] on button "Continue" at bounding box center [350, 231] width 51 height 15
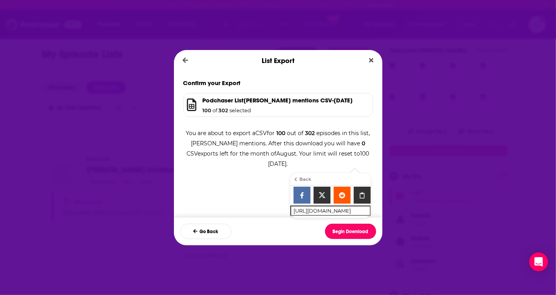
click at [339, 232] on button "Begin Download" at bounding box center [350, 231] width 51 height 15
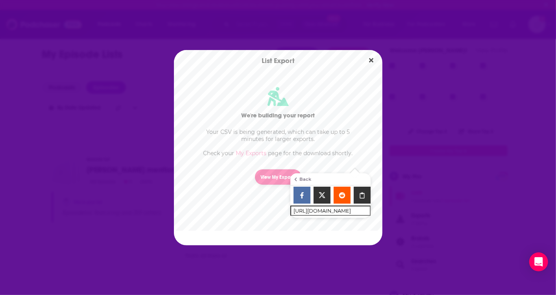
click at [270, 172] on link "View My Exports" at bounding box center [278, 176] width 46 height 15
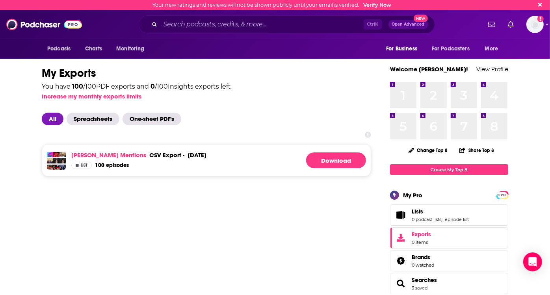
click at [187, 151] on div "[DATE]" at bounding box center [196, 154] width 19 height 7
click at [331, 152] on link "Download" at bounding box center [336, 160] width 60 height 16
